Goal: Information Seeking & Learning: Check status

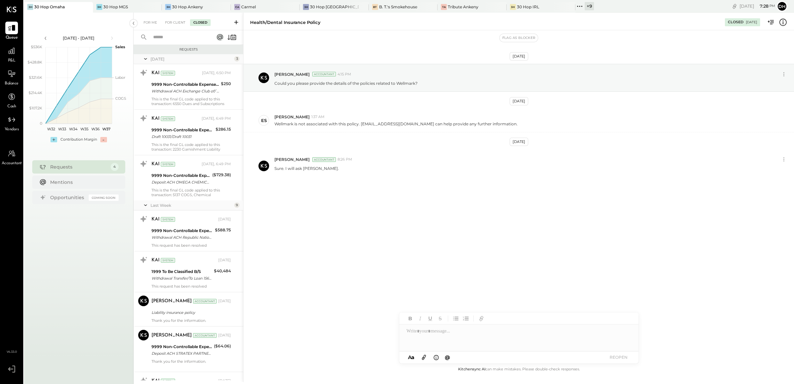
scroll to position [208, 0]
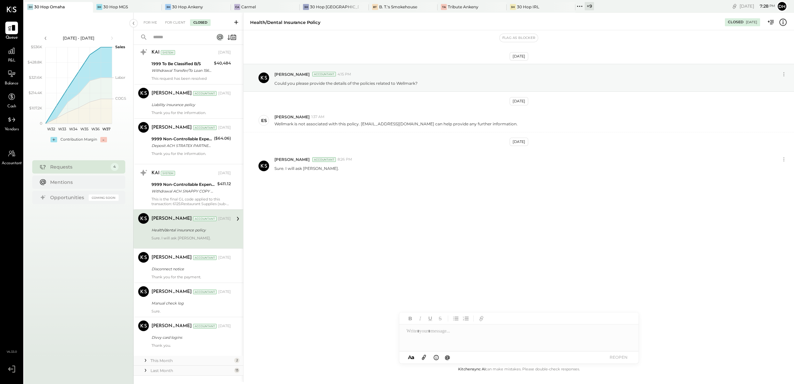
click at [235, 24] on icon at bounding box center [236, 22] width 7 height 7
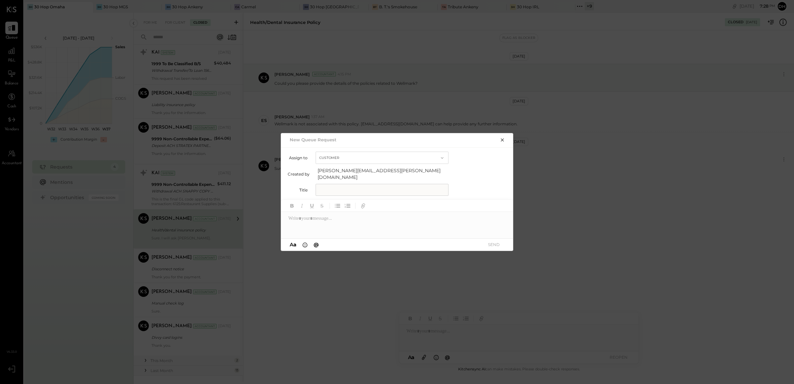
click at [372, 186] on input "text" at bounding box center [382, 190] width 133 height 12
type input "*"
drag, startPoint x: 428, startPoint y: 190, endPoint x: 186, endPoint y: 155, distance: 244.0
click at [186, 155] on div "**********" at bounding box center [397, 192] width 794 height 384
type input "**********"
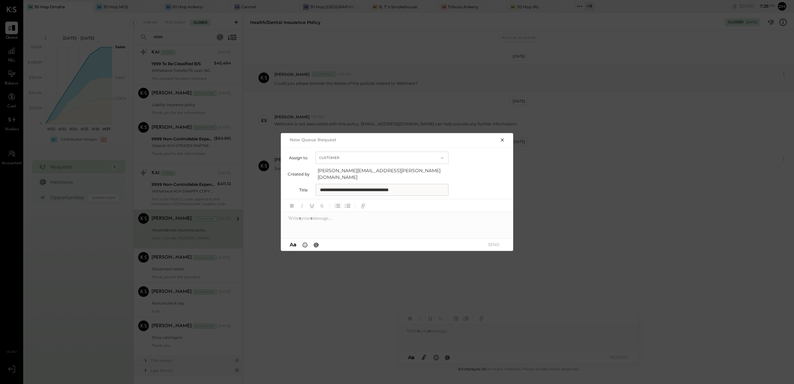
click at [309, 218] on div at bounding box center [397, 225] width 233 height 27
paste div
click at [506, 141] on button "button" at bounding box center [502, 139] width 9 height 7
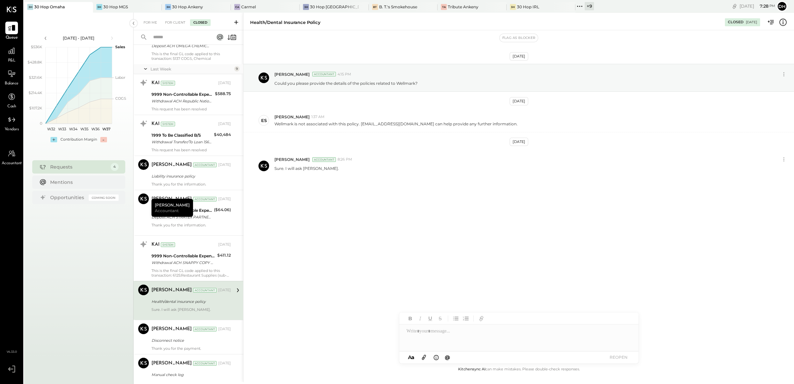
scroll to position [17, 0]
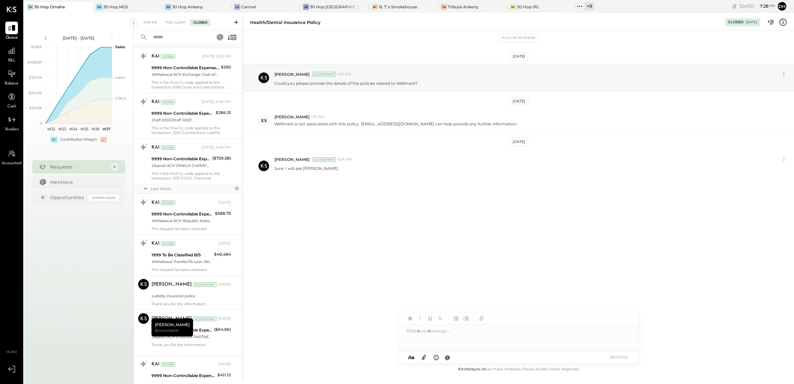
click at [180, 37] on input "text" at bounding box center [179, 37] width 60 height 11
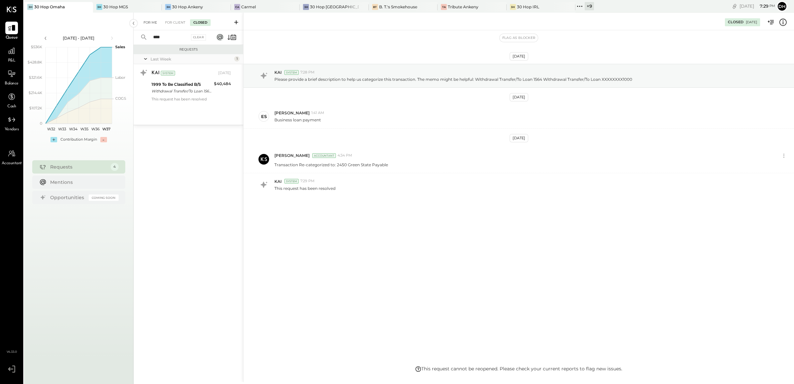
type input "****"
click at [148, 22] on div "For Me" at bounding box center [150, 22] width 20 height 7
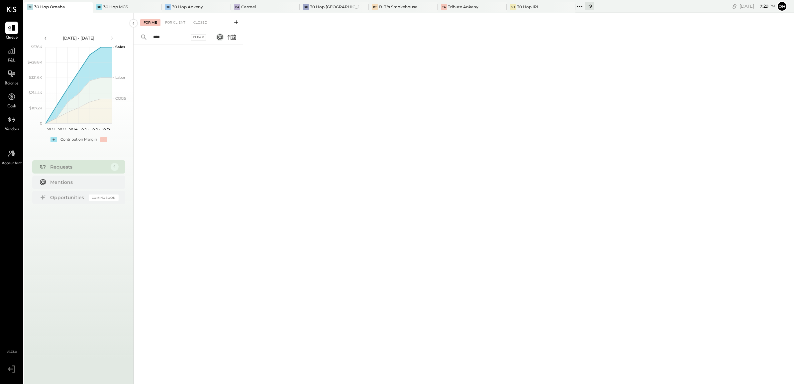
drag, startPoint x: 168, startPoint y: 19, endPoint x: 202, endPoint y: 28, distance: 34.4
click at [169, 20] on div "For Client" at bounding box center [175, 22] width 27 height 7
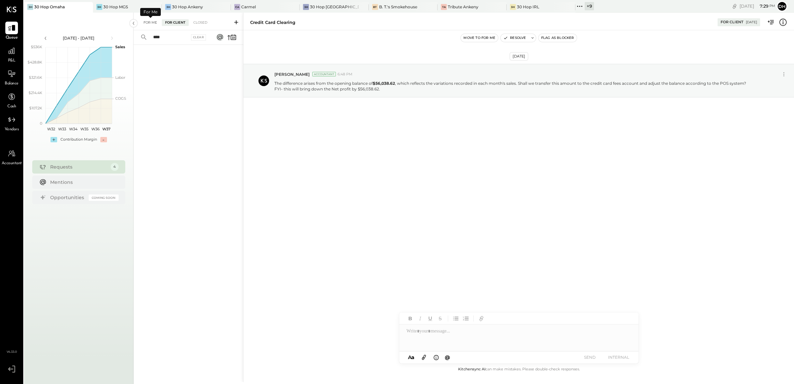
click at [145, 23] on div "For Me" at bounding box center [150, 22] width 20 height 7
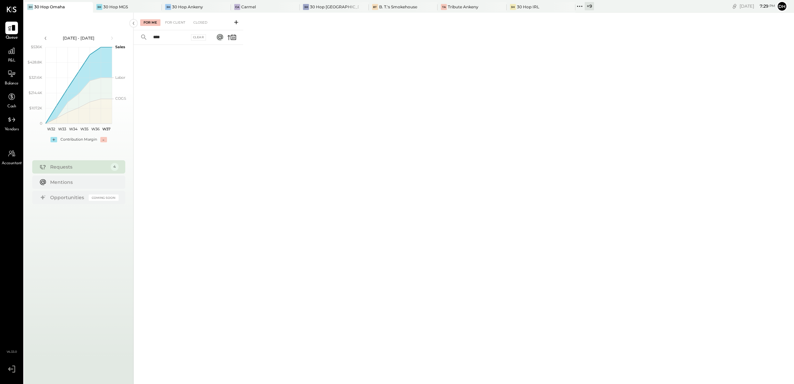
click at [238, 20] on icon at bounding box center [236, 22] width 7 height 7
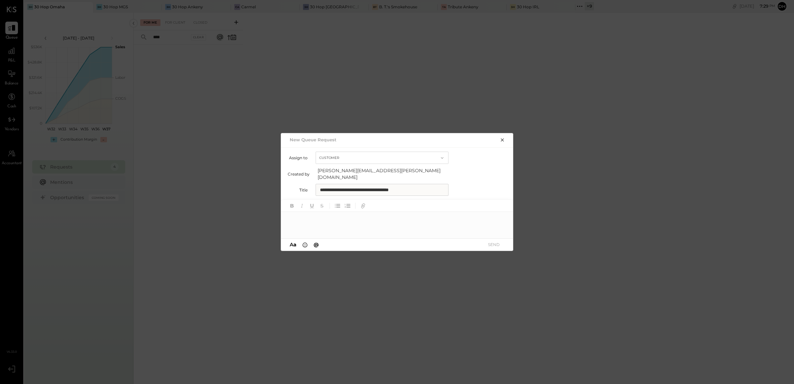
click at [371, 223] on div at bounding box center [397, 225] width 233 height 27
click at [489, 240] on button "SEND" at bounding box center [493, 244] width 27 height 9
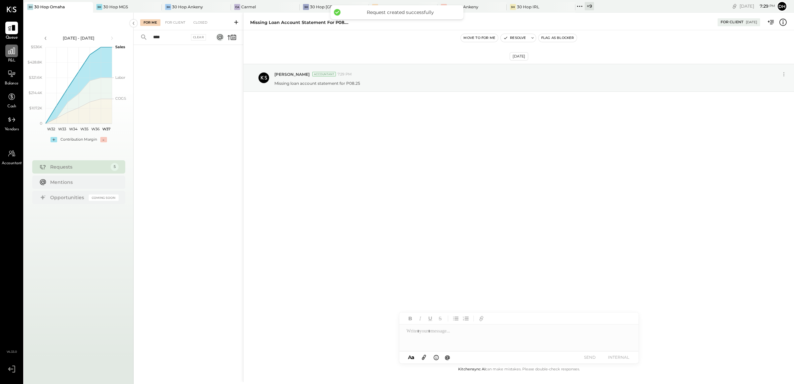
click at [8, 52] on icon at bounding box center [11, 51] width 9 height 9
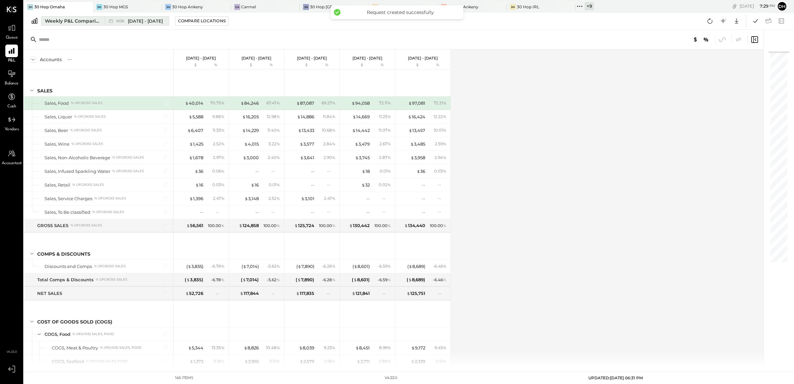
click at [89, 25] on button "Weekly P&L Comparison W36 [DATE] - [DATE]" at bounding box center [105, 20] width 128 height 9
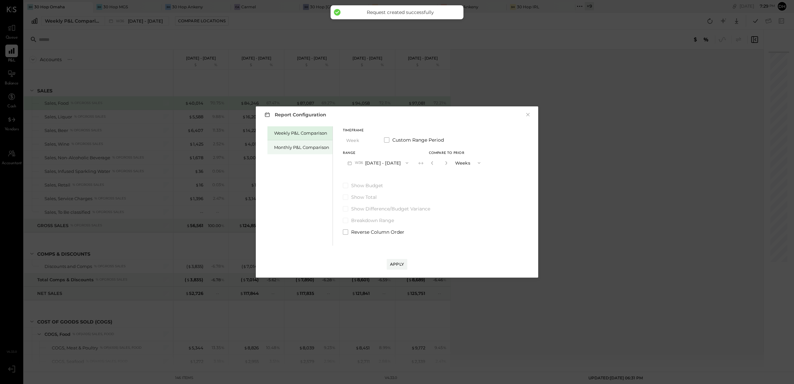
click at [306, 147] on div "Monthly P&L Comparison" at bounding box center [301, 147] width 55 height 6
click at [369, 163] on button "M09 [DATE] - [DATE]" at bounding box center [378, 162] width 70 height 12
click at [385, 176] on span "[DATE] - [DATE]" at bounding box center [376, 178] width 32 height 6
click at [426, 161] on div "Compare" at bounding box center [432, 162] width 22 height 6
click at [441, 163] on input "*" at bounding box center [439, 162] width 9 height 11
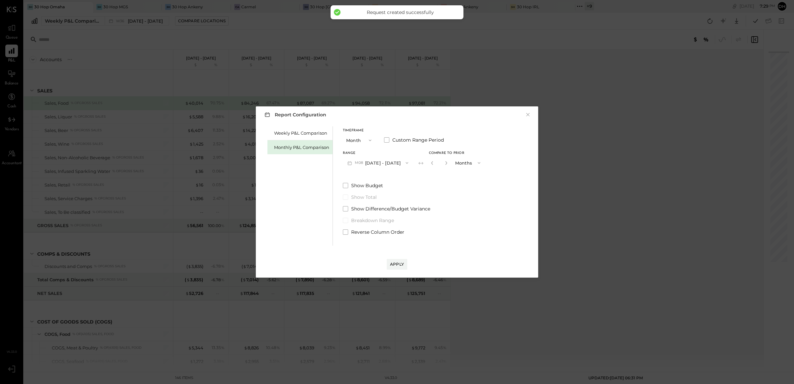
click at [441, 163] on input "*" at bounding box center [439, 162] width 9 height 11
click at [444, 163] on icon "button" at bounding box center [446, 163] width 4 height 4
type input "*"
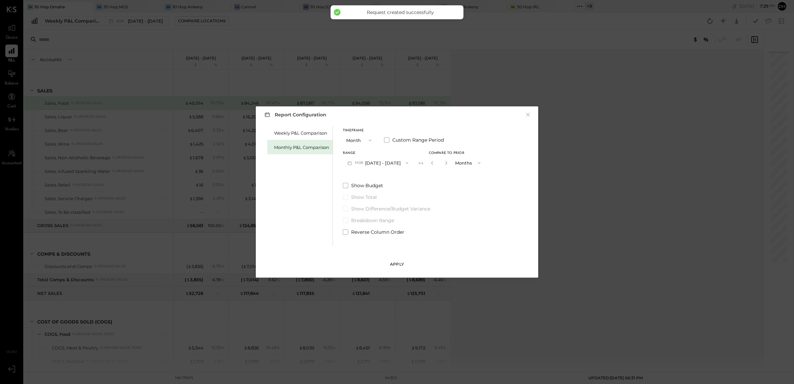
click at [405, 260] on button "Apply" at bounding box center [397, 264] width 21 height 11
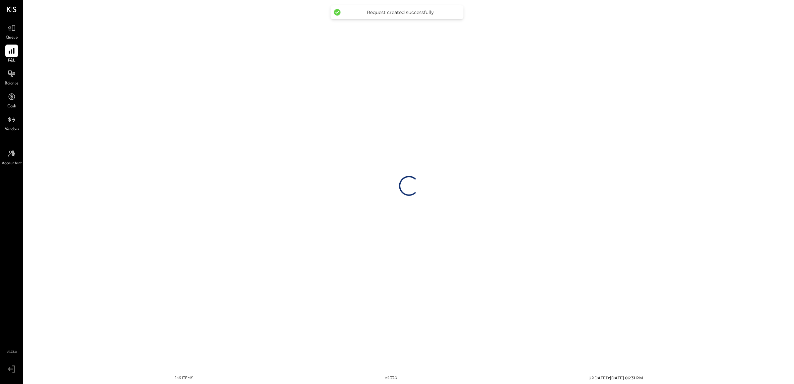
click at [403, 264] on div "Loading…" at bounding box center [409, 185] width 770 height 371
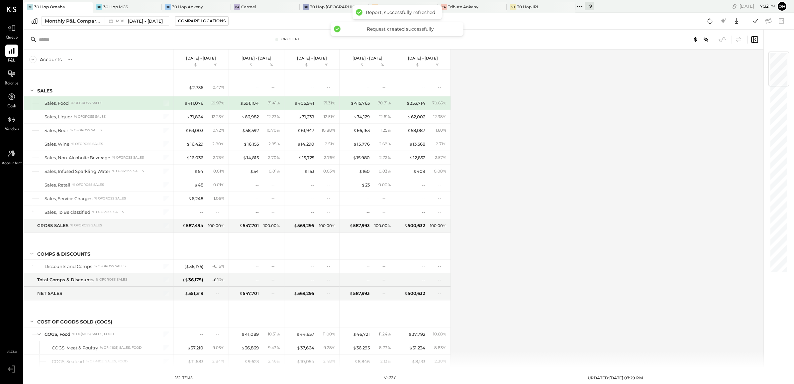
click at [681, 7] on div "[DATE] 7 : 32 pm Dh User Profile" at bounding box center [694, 6] width 200 height 13
click at [12, 32] on icon at bounding box center [11, 28] width 9 height 9
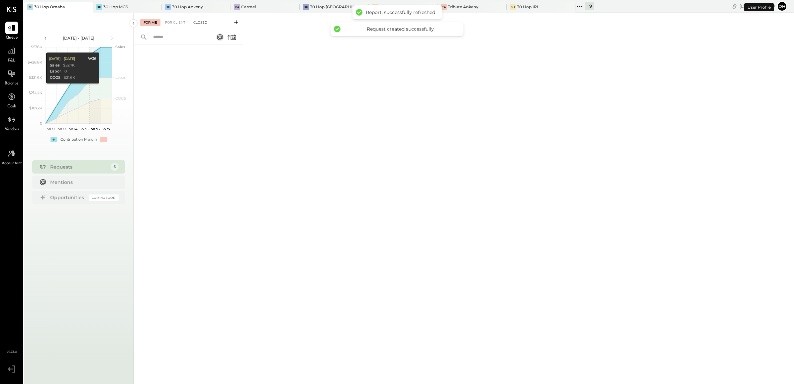
click at [207, 22] on div "Closed" at bounding box center [200, 22] width 21 height 7
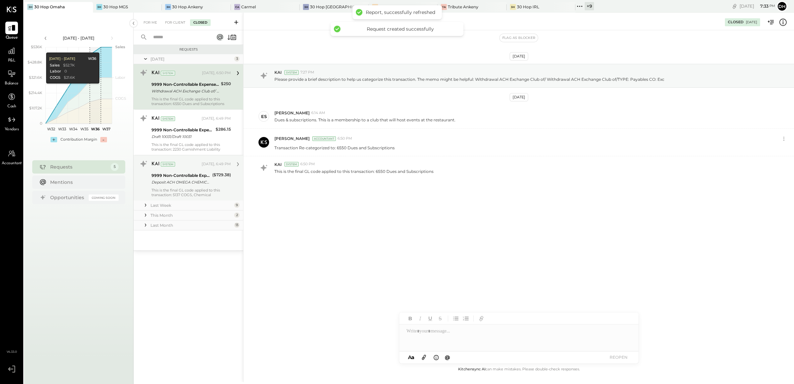
click at [206, 170] on div "KAI System [DATE], 6:49 PM 9999 Non-Controllable Expenses:Other Income and Expe…" at bounding box center [191, 177] width 79 height 39
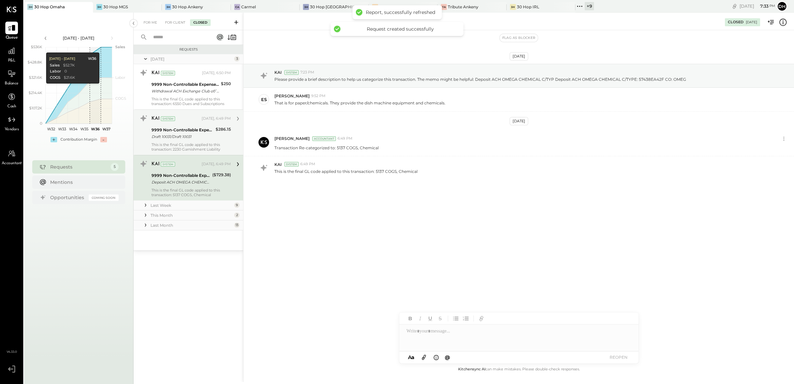
click at [171, 132] on div "9999 Non-Controllable Expenses:Other Income and Expenses:To Be Classified P&L" at bounding box center [183, 130] width 62 height 7
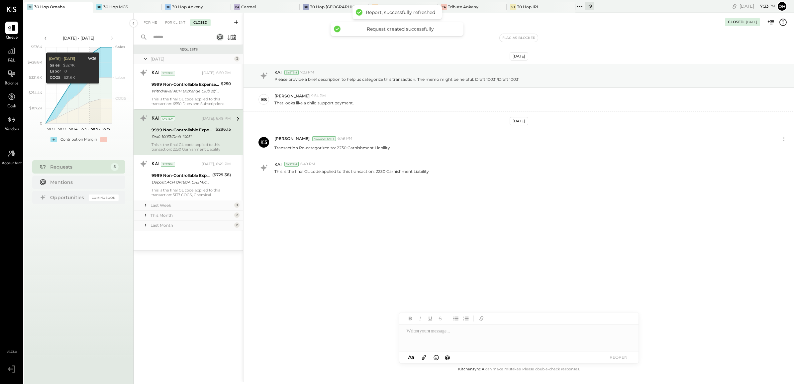
click at [204, 206] on div "Last Week" at bounding box center [192, 205] width 82 height 6
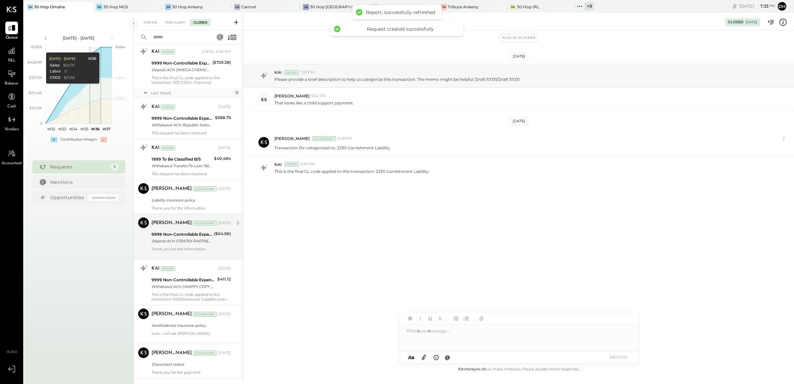
scroll to position [125, 0]
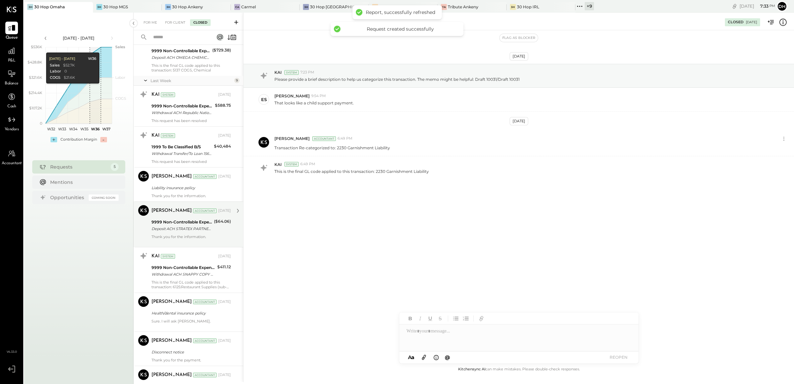
click at [171, 218] on div "[PERSON_NAME] Accountant [DATE] 9999 Non-Controllable Expenses:Other Income and…" at bounding box center [191, 224] width 79 height 39
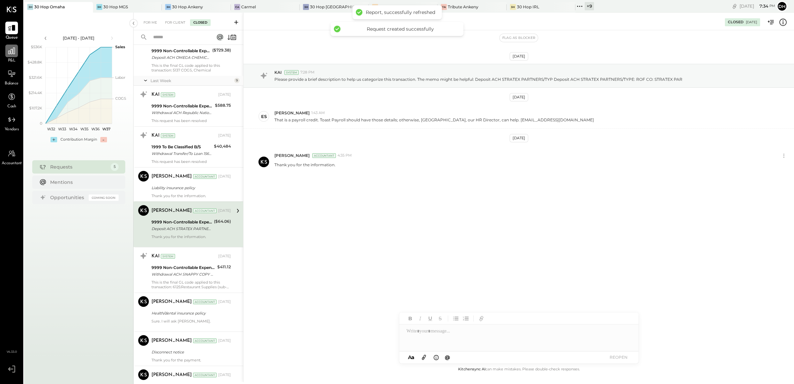
click at [14, 54] on icon at bounding box center [11, 51] width 9 height 9
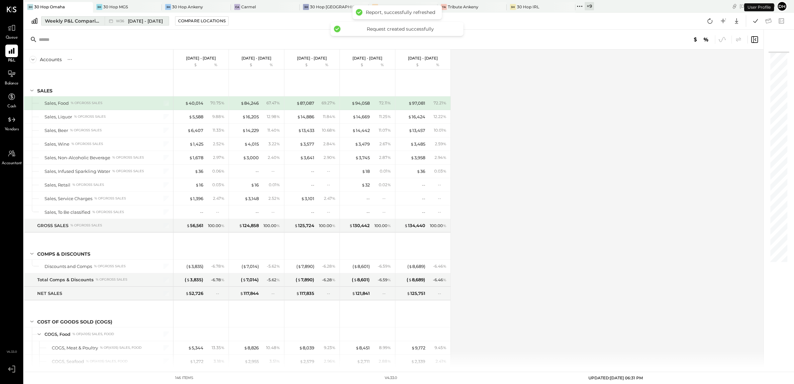
click at [86, 25] on button "Weekly P&L Comparison W36 [DATE] - [DATE]" at bounding box center [105, 20] width 128 height 9
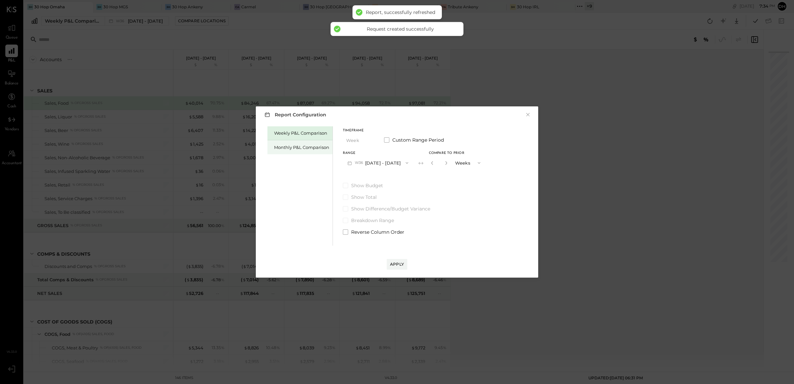
click at [301, 145] on div "Monthly P&L Comparison" at bounding box center [301, 147] width 55 height 6
click at [386, 163] on button "M09 [DATE] - [DATE]" at bounding box center [378, 162] width 70 height 12
click at [384, 181] on div "M08 [DATE] - [DATE]" at bounding box center [381, 178] width 76 height 14
click at [430, 164] on div "Compare" at bounding box center [432, 162] width 22 height 6
click at [445, 162] on icon "button" at bounding box center [446, 163] width 4 height 4
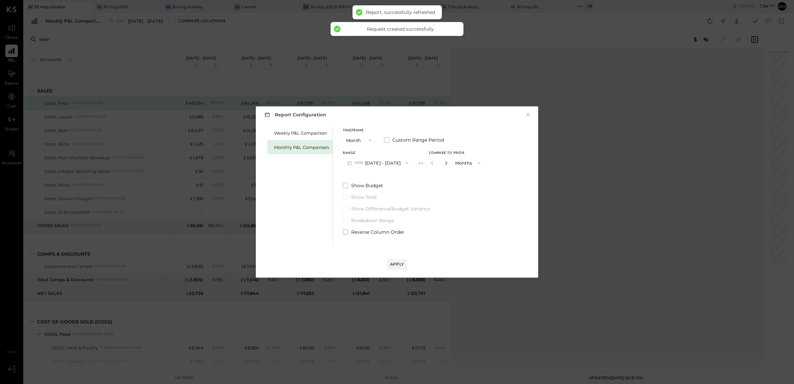
click at [445, 162] on icon "button" at bounding box center [446, 163] width 4 height 4
type input "*"
drag, startPoint x: 388, startPoint y: 264, endPoint x: 392, endPoint y: 264, distance: 4.0
click at [392, 264] on button "Apply" at bounding box center [397, 264] width 21 height 11
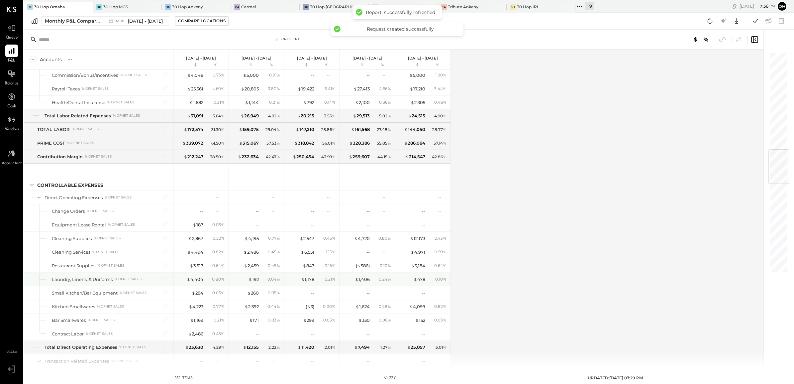
scroll to position [872, 0]
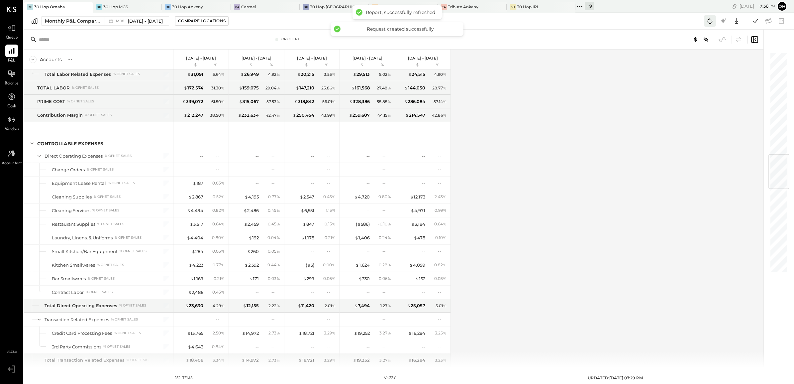
click at [713, 19] on icon at bounding box center [710, 21] width 9 height 9
click at [755, 19] on icon at bounding box center [755, 21] width 9 height 9
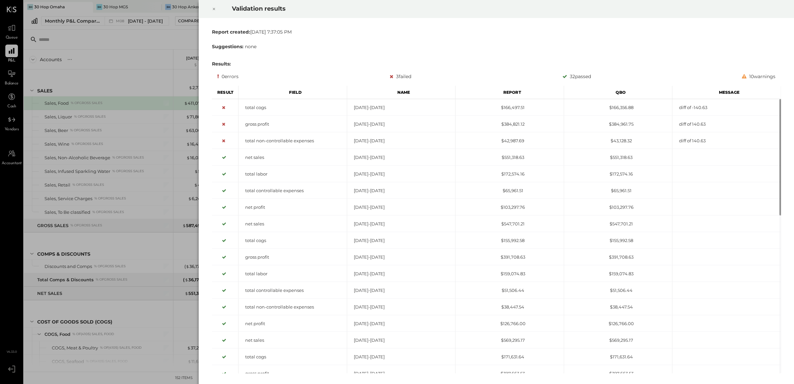
click at [210, 4] on div at bounding box center [214, 9] width 15 height 19
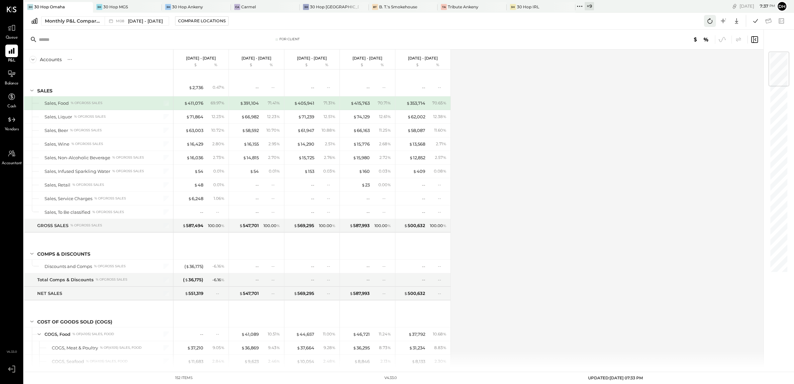
click at [712, 17] on icon at bounding box center [710, 21] width 9 height 9
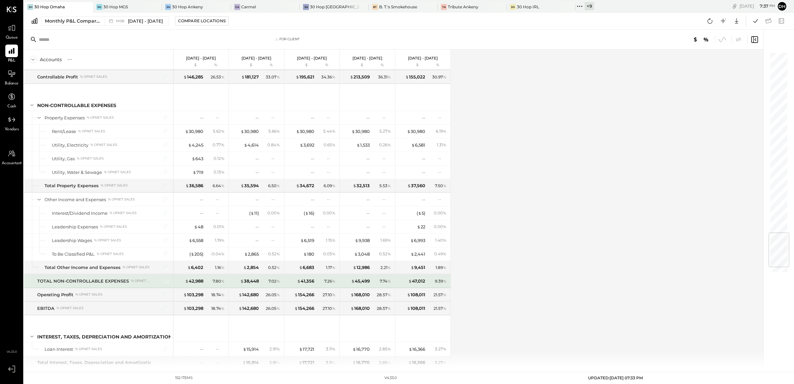
scroll to position [1579, 0]
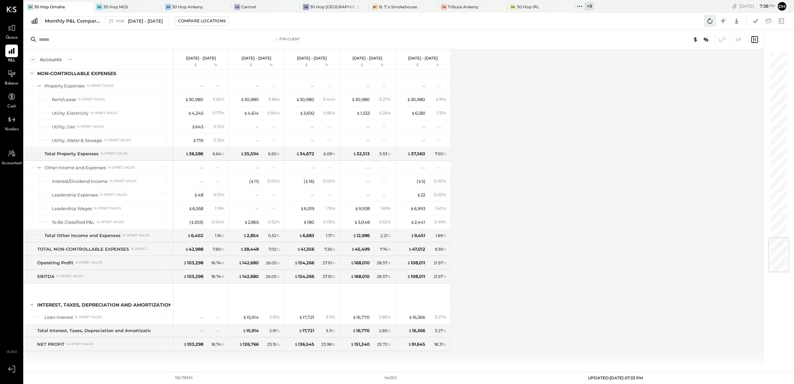
click at [708, 23] on icon at bounding box center [710, 21] width 9 height 9
click at [310, 9] on div "30 Hop [GEOGRAPHIC_DATA]" at bounding box center [334, 7] width 49 height 6
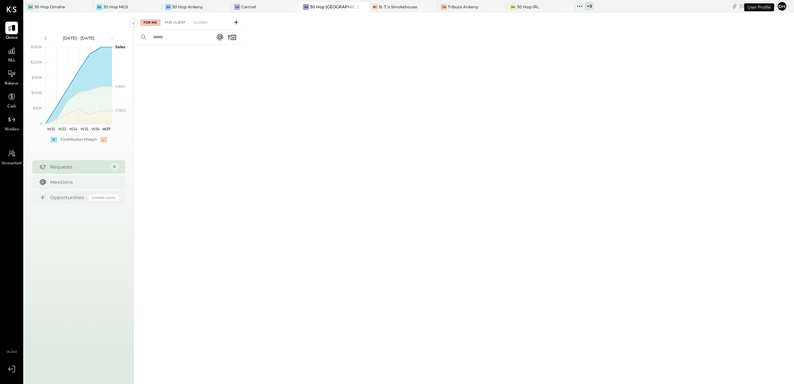
click at [177, 22] on div "For Client" at bounding box center [175, 22] width 27 height 7
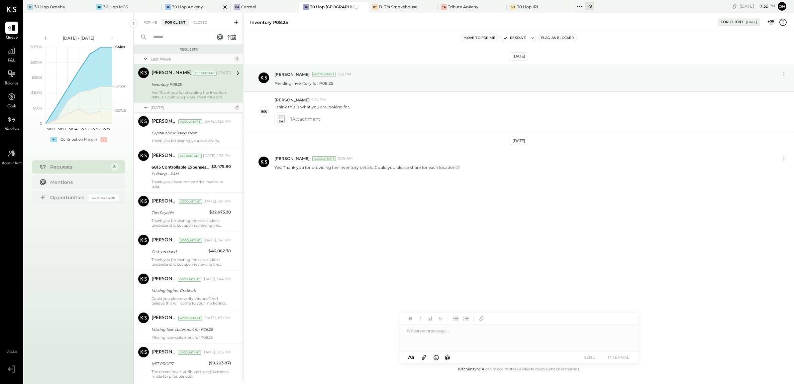
click at [192, 6] on div "30 Hop Ankeny" at bounding box center [187, 7] width 31 height 6
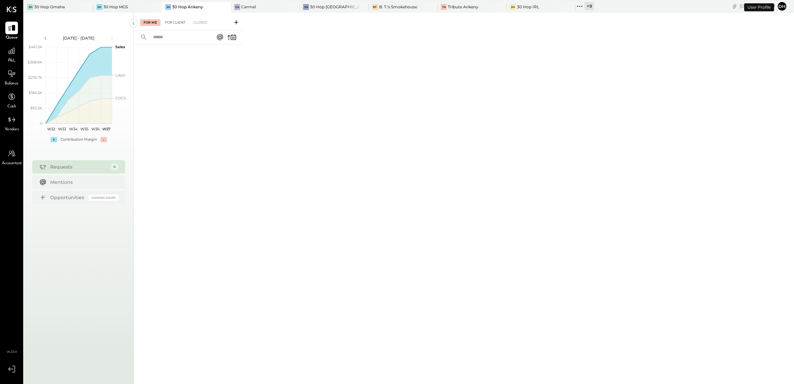
click at [180, 20] on div "For Client" at bounding box center [175, 22] width 27 height 7
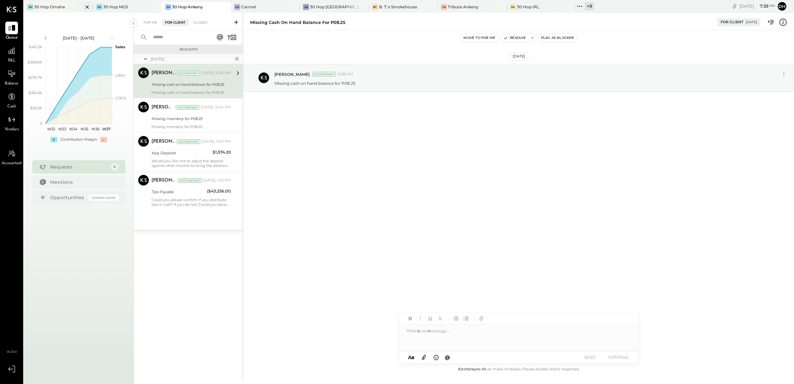
click at [48, 4] on div "30 Hop Omaha" at bounding box center [49, 7] width 31 height 6
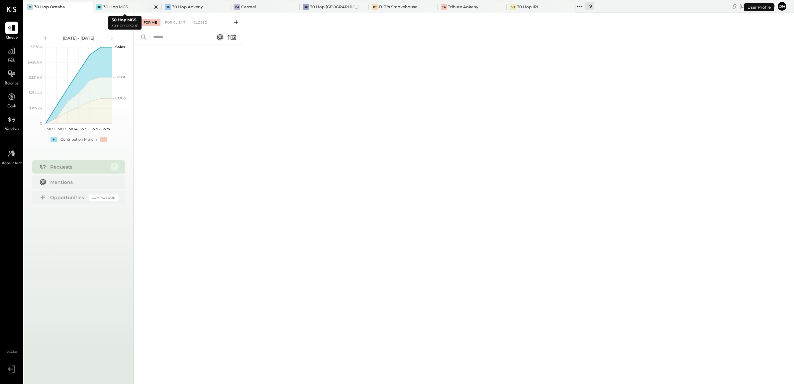
click at [106, 7] on div "30 Hop MGS" at bounding box center [115, 7] width 25 height 6
click at [321, 9] on div "30 Hop [GEOGRAPHIC_DATA]" at bounding box center [334, 7] width 49 height 6
click at [15, 51] on icon at bounding box center [11, 51] width 9 height 9
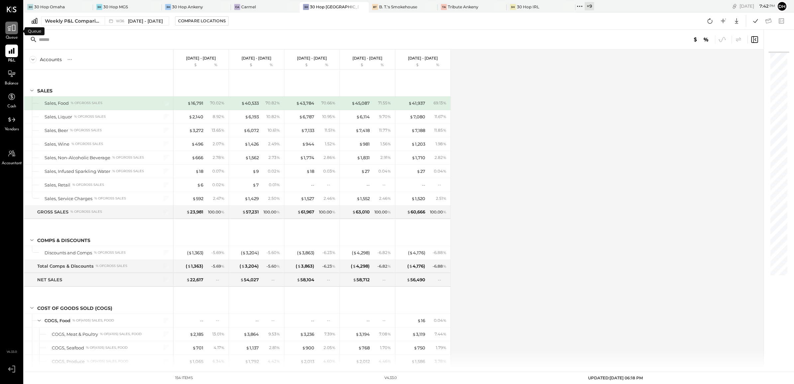
click at [11, 25] on icon at bounding box center [11, 28] width 9 height 9
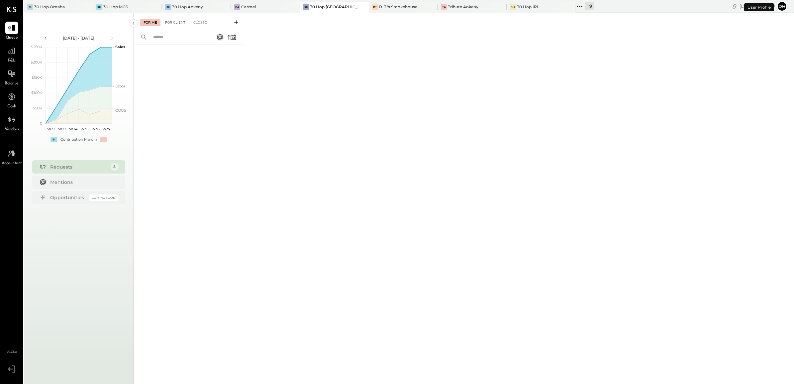
click at [169, 26] on div "For Client" at bounding box center [175, 22] width 27 height 7
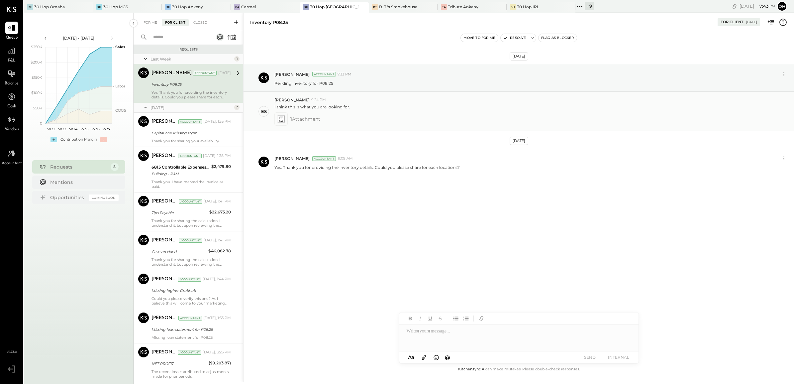
click at [279, 118] on icon at bounding box center [280, 119] width 7 height 8
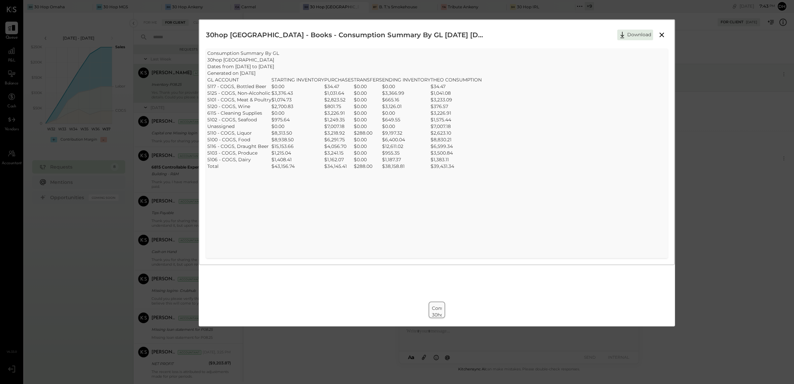
click at [663, 34] on icon at bounding box center [662, 35] width 5 height 5
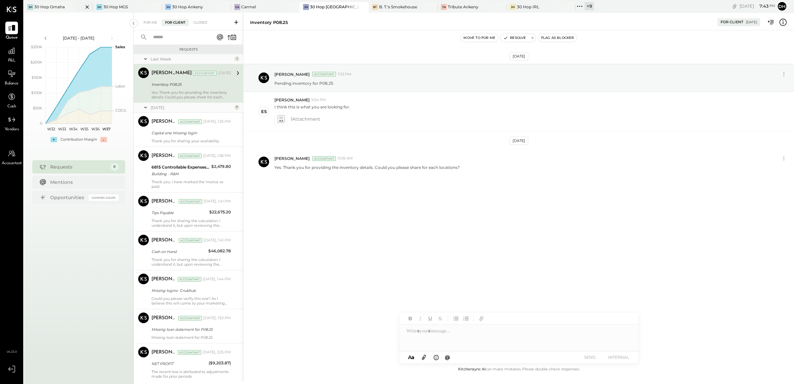
click at [36, 7] on div "30 Hop Omaha" at bounding box center [49, 7] width 31 height 6
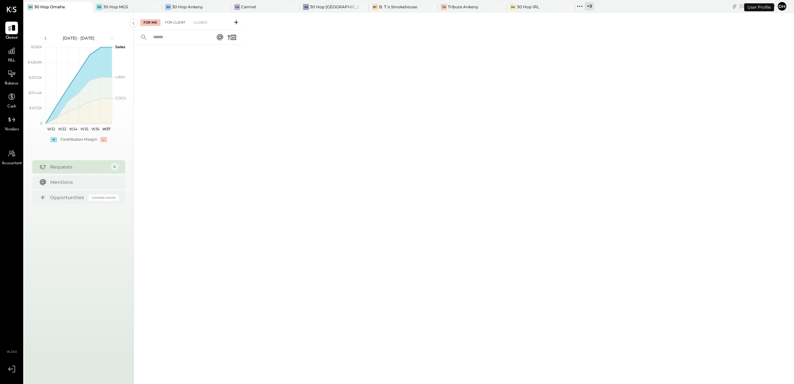
drag, startPoint x: 173, startPoint y: 21, endPoint x: 175, endPoint y: 26, distance: 5.1
click at [173, 21] on div "For Client" at bounding box center [175, 22] width 27 height 7
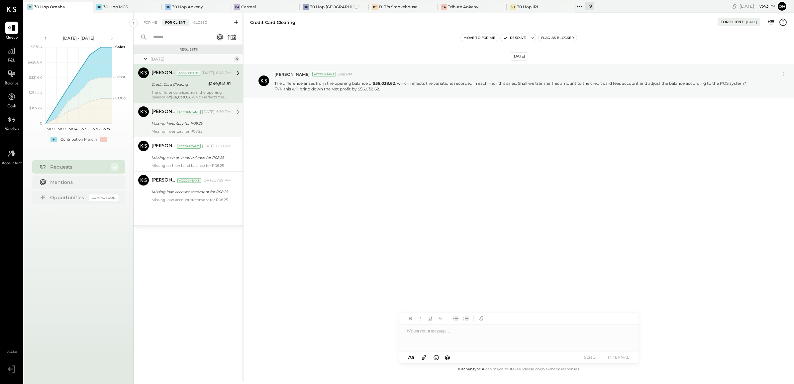
click at [172, 124] on div "Missing Inventory for P08.25" at bounding box center [190, 123] width 77 height 7
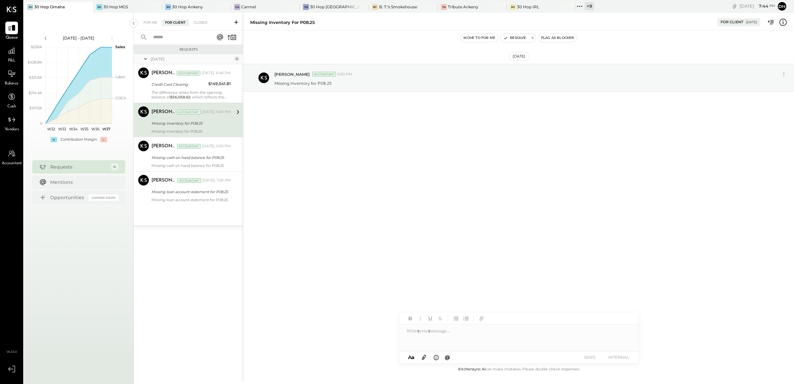
drag, startPoint x: 465, startPoint y: 208, endPoint x: 324, endPoint y: 58, distance: 205.2
click at [459, 207] on div "[DATE] [PERSON_NAME] Accountant 6:50 PM Missing Inventory for P08.25" at bounding box center [519, 197] width 551 height 335
